Goal: Information Seeking & Learning: Learn about a topic

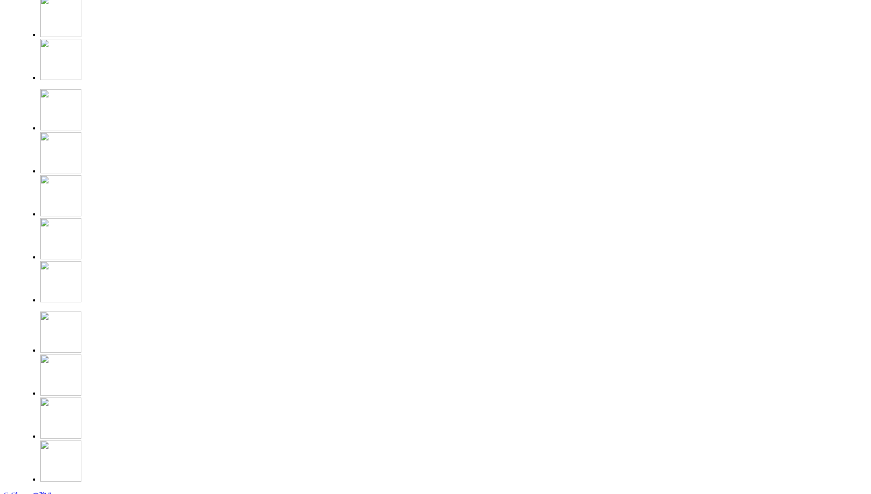
scroll to position [2342, 0]
